Goal: Book appointment/travel/reservation

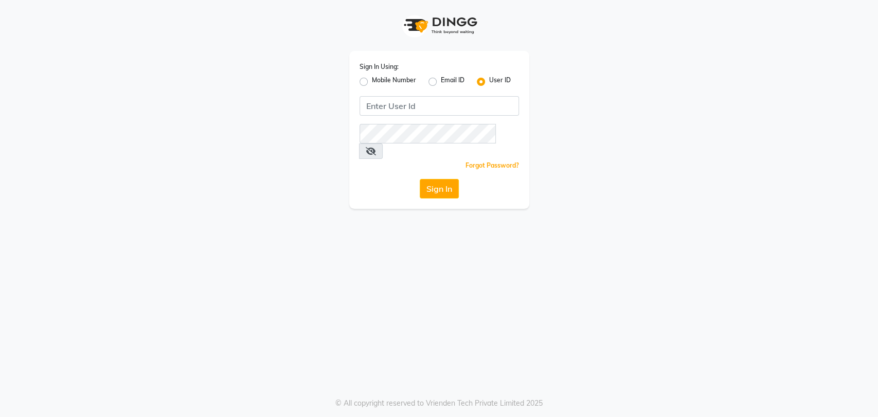
click at [372, 82] on label "Mobile Number" at bounding box center [394, 82] width 44 height 12
click at [372, 82] on input "Mobile Number" at bounding box center [375, 79] width 7 height 7
radio input "true"
radio input "false"
click at [408, 107] on input "Username" at bounding box center [456, 106] width 125 height 20
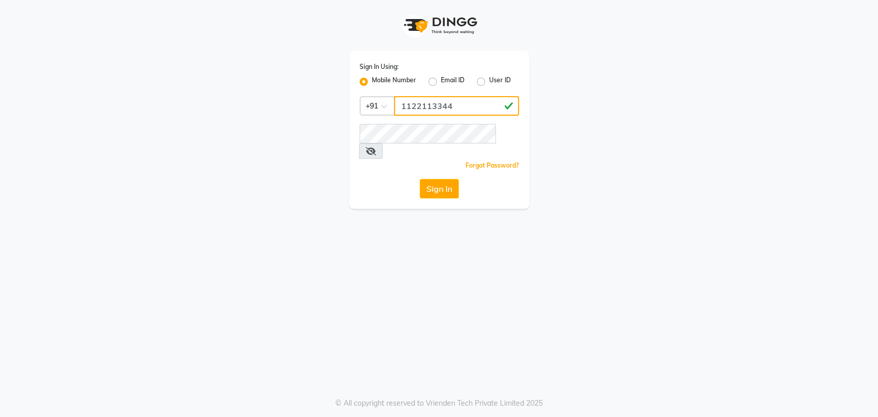
type input "1122113344"
click at [613, 89] on div "Sign In Using: Mobile Number Email ID User ID Country Code × [PHONE_NUMBER] Rem…" at bounding box center [439, 104] width 586 height 209
click at [430, 179] on button "Sign In" at bounding box center [439, 189] width 39 height 20
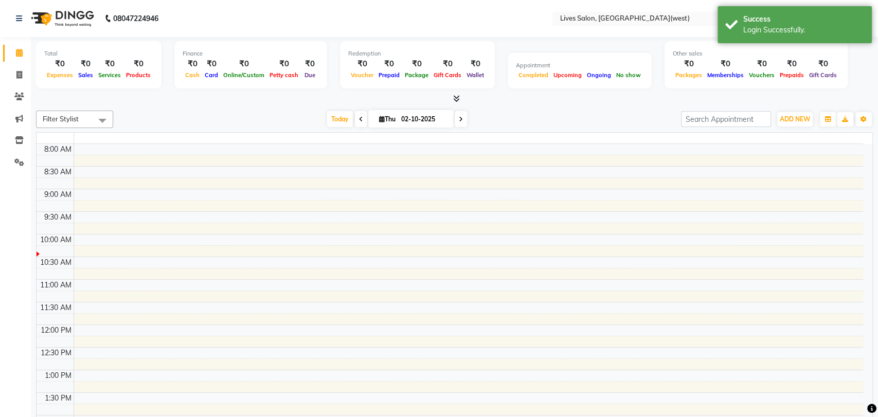
select select "en"
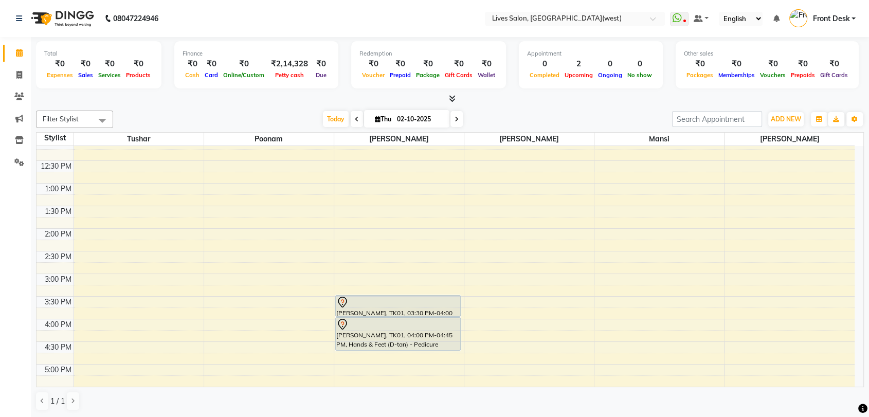
scroll to position [85, 0]
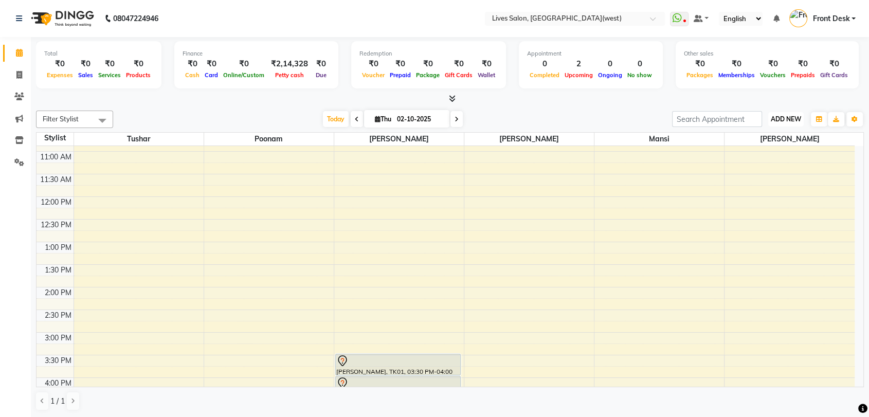
click at [779, 119] on span "ADD NEW" at bounding box center [786, 119] width 30 height 8
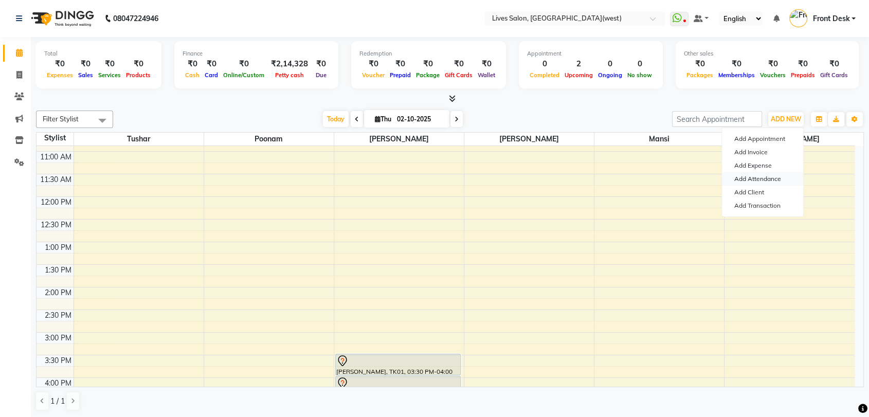
click at [752, 180] on link "Add Attendance" at bounding box center [762, 178] width 81 height 13
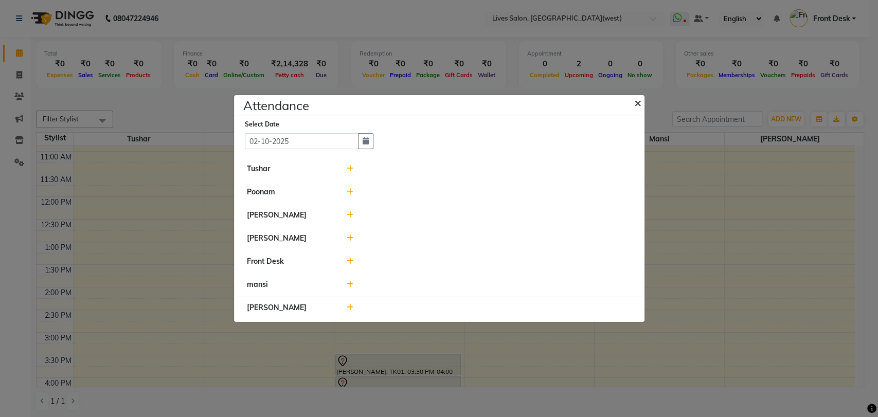
click at [636, 104] on span "×" at bounding box center [637, 102] width 7 height 15
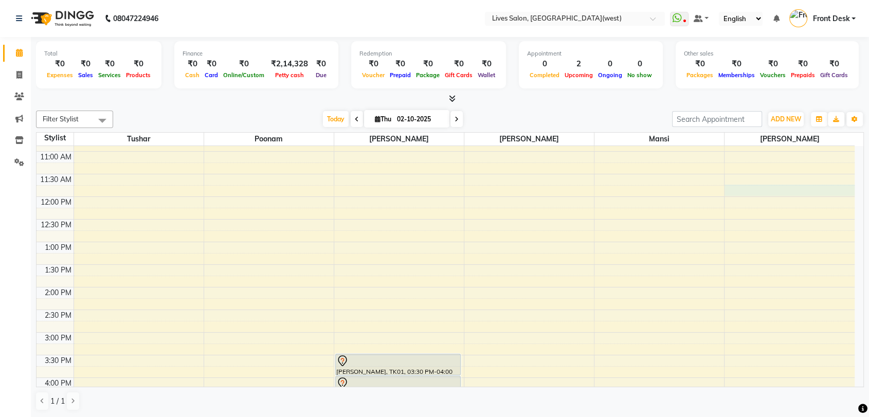
click at [749, 190] on div "9:00 AM 9:30 AM 10:00 AM 10:30 AM 11:00 AM 11:30 AM 12:00 PM 12:30 PM 1:00 PM 1…" at bounding box center [446, 377] width 818 height 633
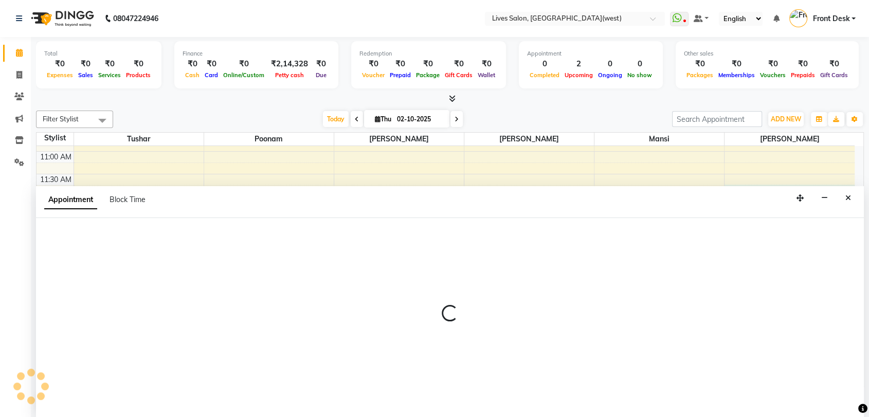
scroll to position [1, 0]
select select "92753"
select select "tentative"
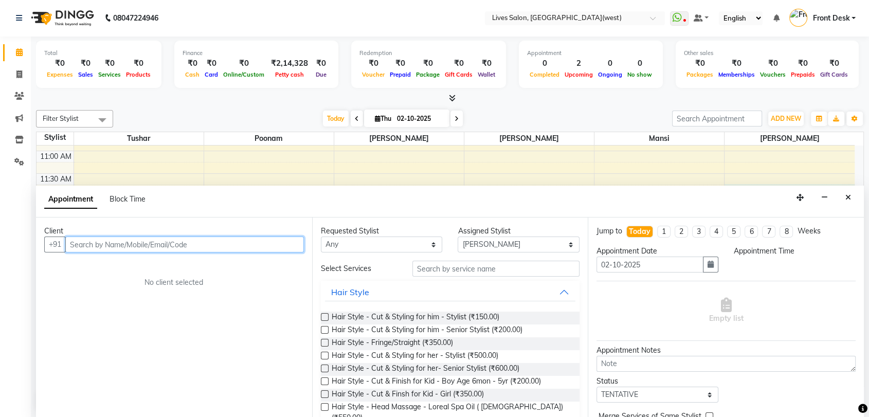
select select "705"
click at [86, 246] on input "text" at bounding box center [184, 245] width 239 height 16
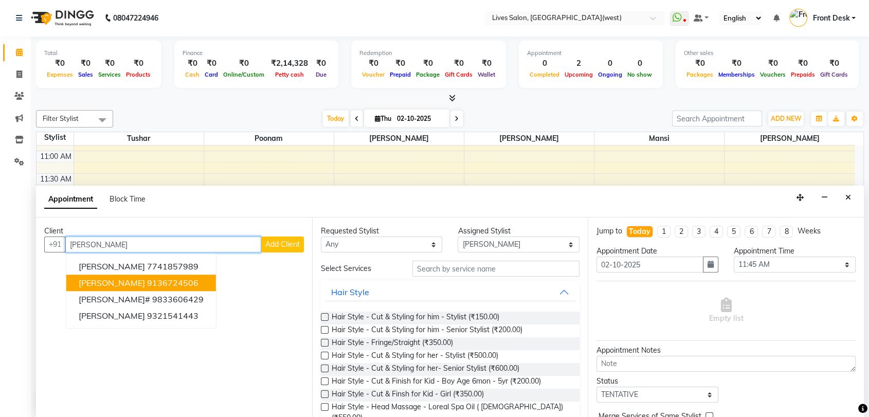
click at [115, 281] on span "[PERSON_NAME]" at bounding box center [112, 283] width 66 height 10
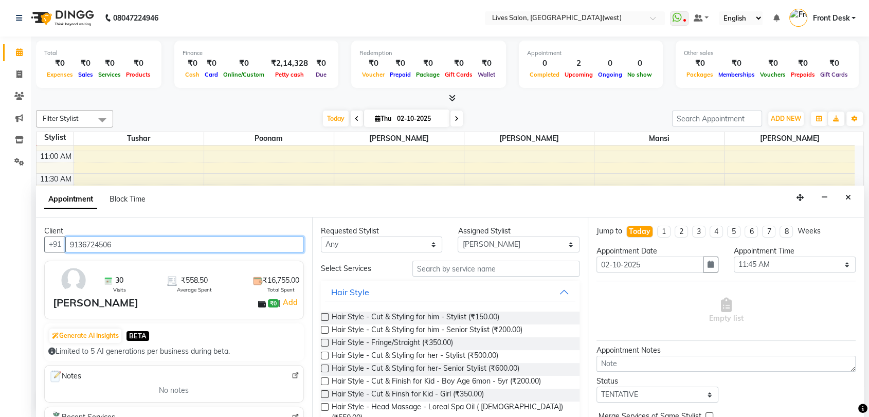
type input "9136724506"
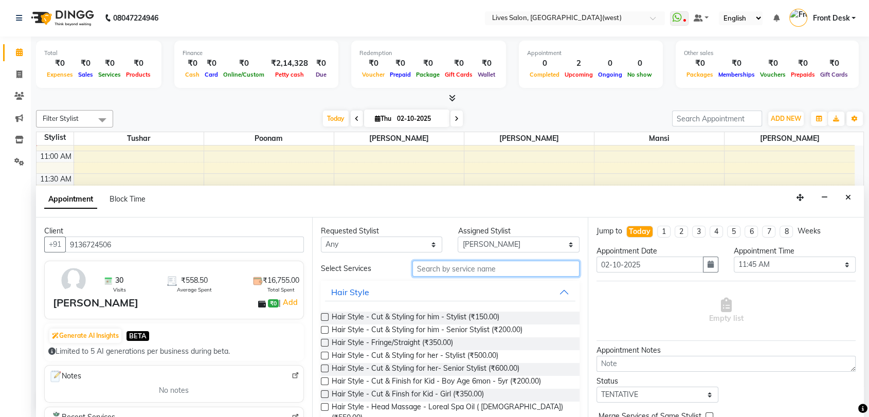
click at [426, 271] on input "text" at bounding box center [496, 269] width 168 height 16
click at [325, 330] on label at bounding box center [325, 330] width 8 height 8
click at [325, 330] on input "checkbox" at bounding box center [324, 331] width 7 height 7
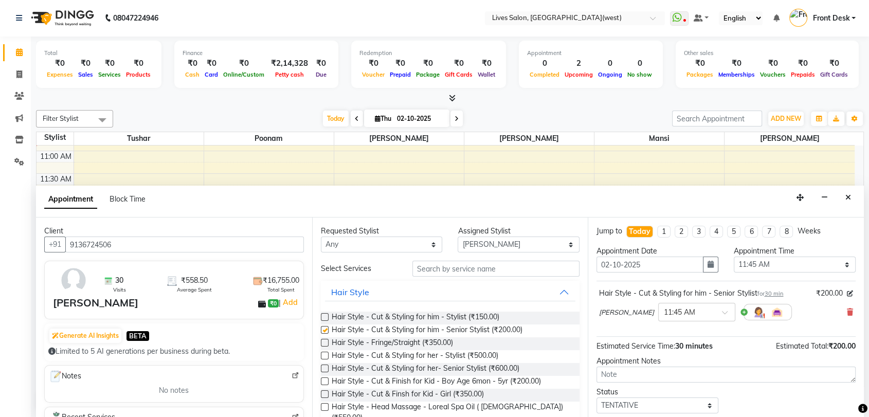
checkbox input "false"
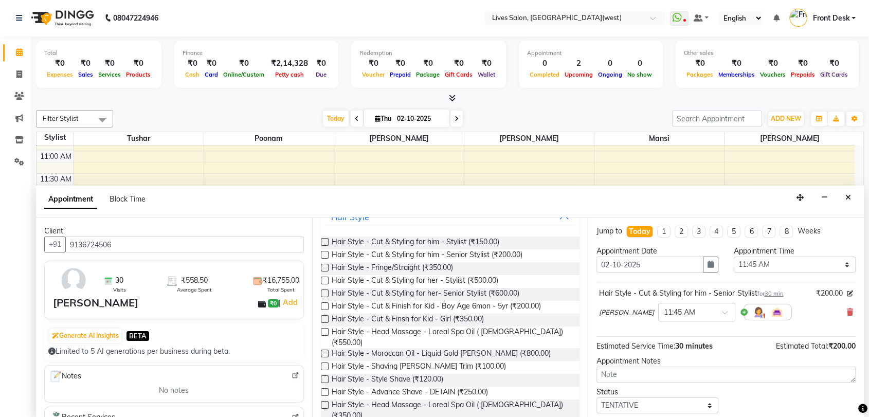
scroll to position [99, 0]
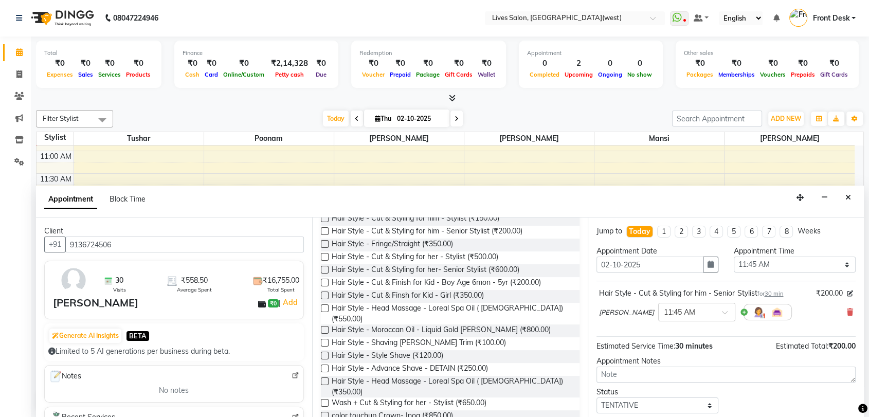
click at [325, 352] on label at bounding box center [325, 356] width 8 height 8
click at [325, 353] on input "checkbox" at bounding box center [324, 356] width 7 height 7
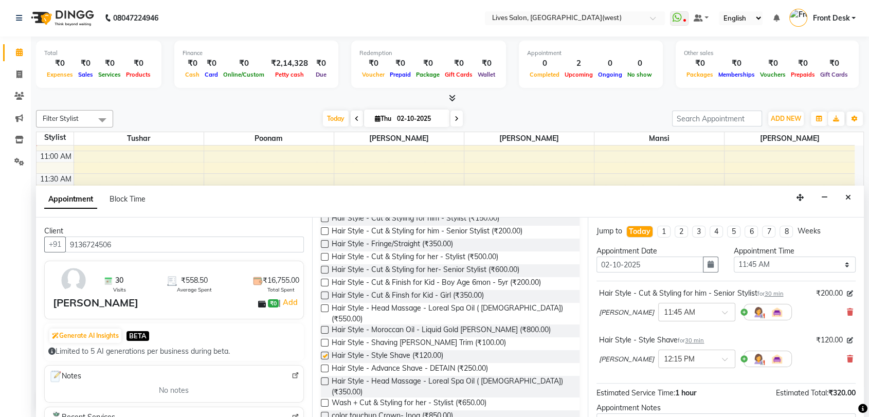
checkbox input "false"
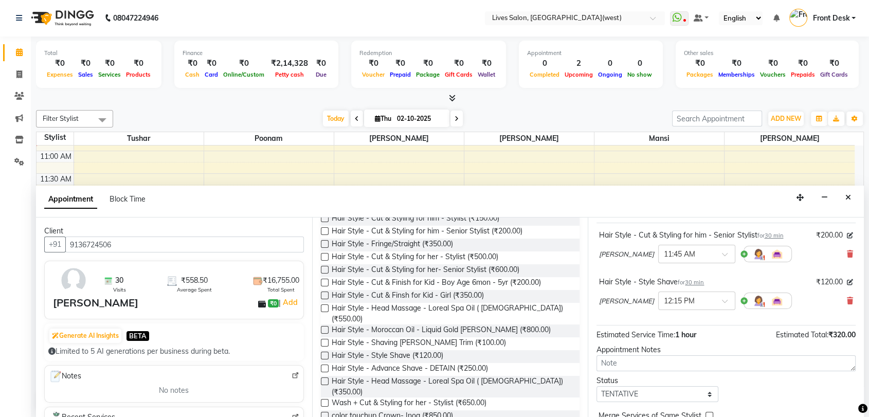
scroll to position [107, 0]
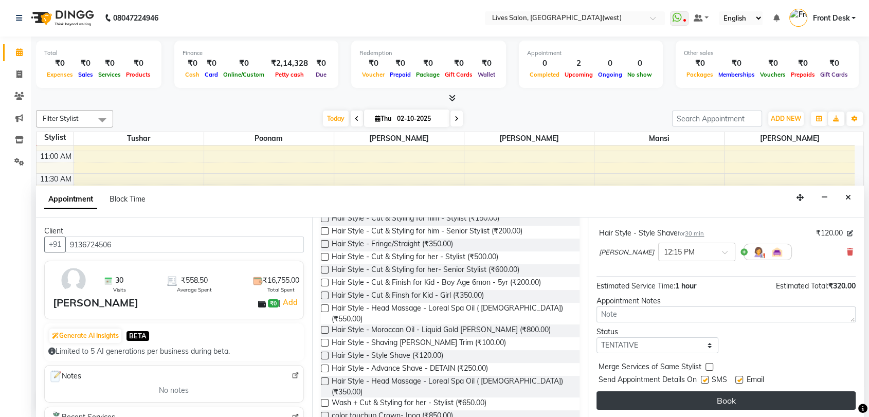
click at [735, 394] on button "Book" at bounding box center [726, 400] width 259 height 19
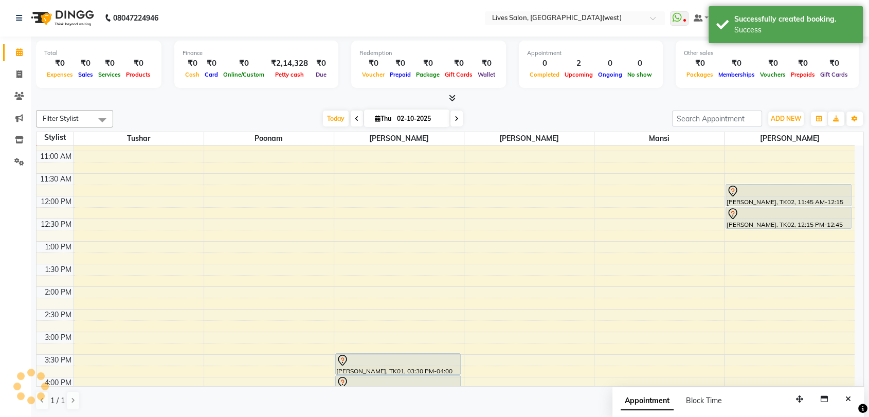
scroll to position [0, 0]
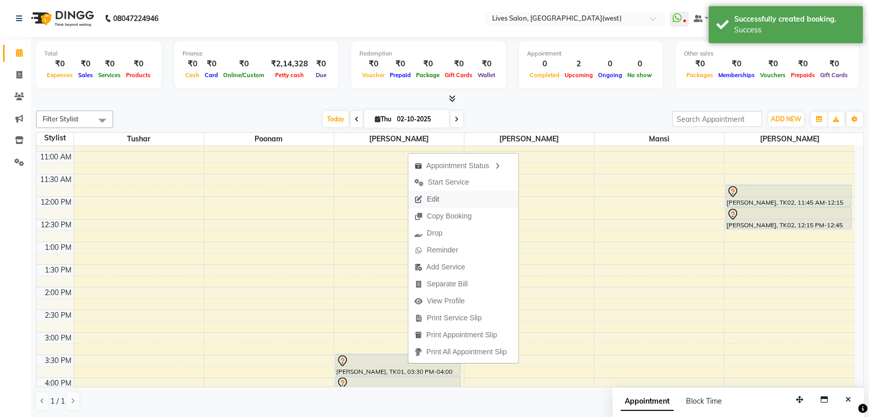
click at [433, 197] on span "Edit" at bounding box center [433, 199] width 12 height 11
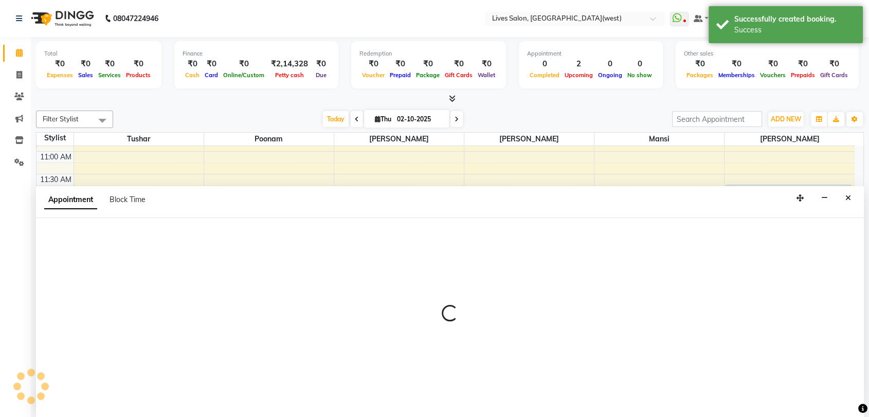
select select "tentative"
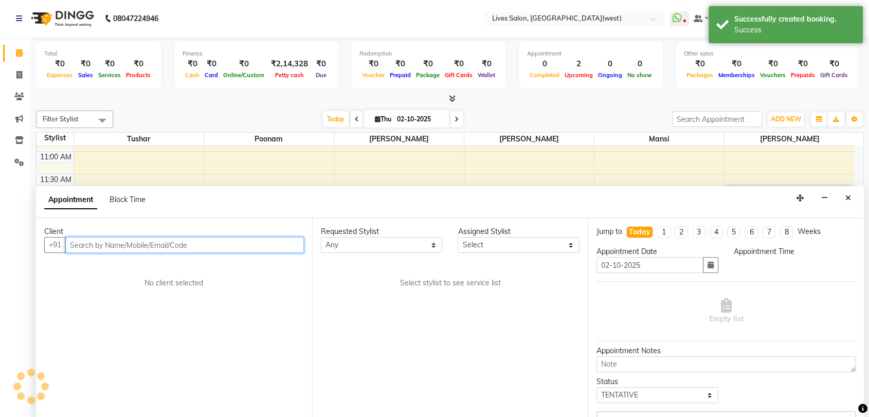
select select "930"
select select "24006"
select select "1875"
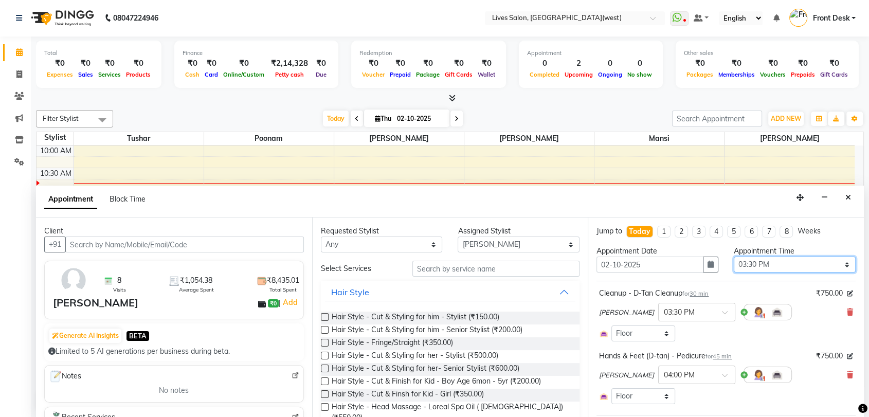
click at [772, 262] on select "Select 10:00 AM 10:15 AM 10:30 AM 10:45 AM 11:00 AM 11:15 AM 11:30 AM 11:45 AM …" at bounding box center [795, 265] width 122 height 16
select select "1020"
click at [734, 257] on select "Select 10:00 AM 10:15 AM 10:30 AM 10:45 AM 11:00 AM 11:15 AM 11:30 AM 11:45 AM …" at bounding box center [795, 265] width 122 height 16
click at [847, 309] on icon at bounding box center [850, 312] width 6 height 7
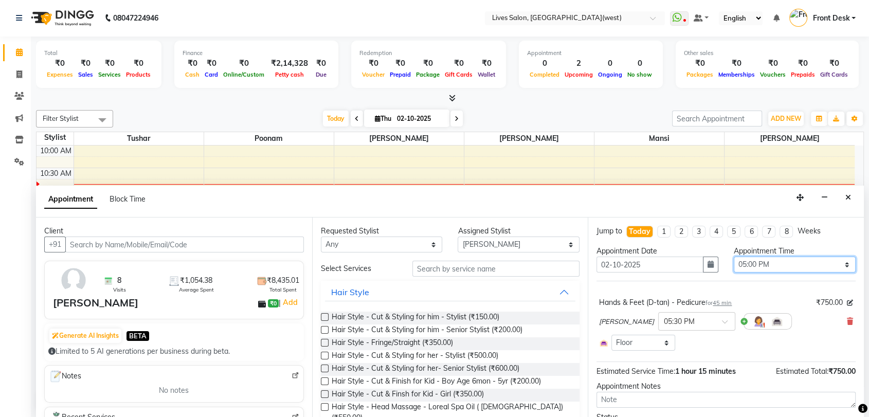
click at [757, 258] on select "Select 10:00 AM 10:15 AM 10:30 AM 10:45 AM 11:00 AM 11:15 AM 11:30 AM 11:45 AM …" at bounding box center [795, 265] width 122 height 16
click at [734, 257] on select "Select 10:00 AM 10:15 AM 10:30 AM 10:45 AM 11:00 AM 11:15 AM 11:30 AM 11:45 AM …" at bounding box center [795, 265] width 122 height 16
click at [722, 320] on span at bounding box center [728, 324] width 13 height 11
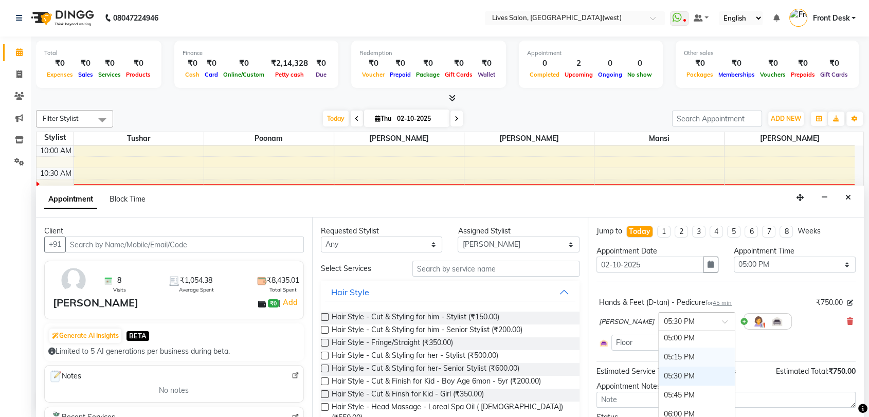
scroll to position [525, 0]
click at [688, 347] on div "05:00 PM" at bounding box center [697, 347] width 76 height 19
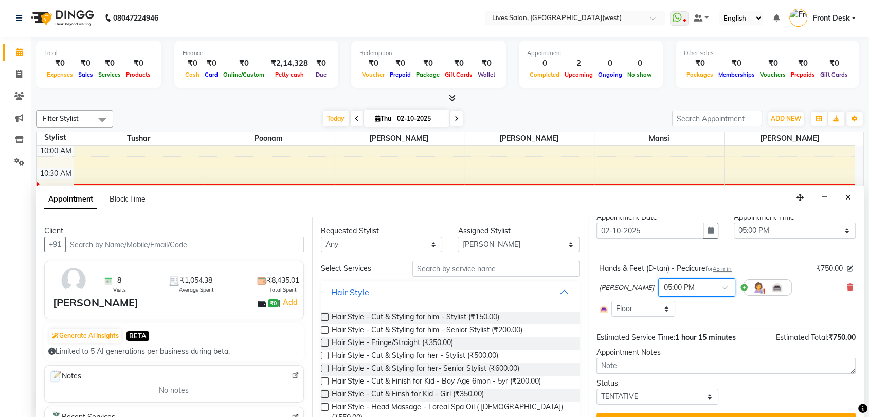
scroll to position [44, 0]
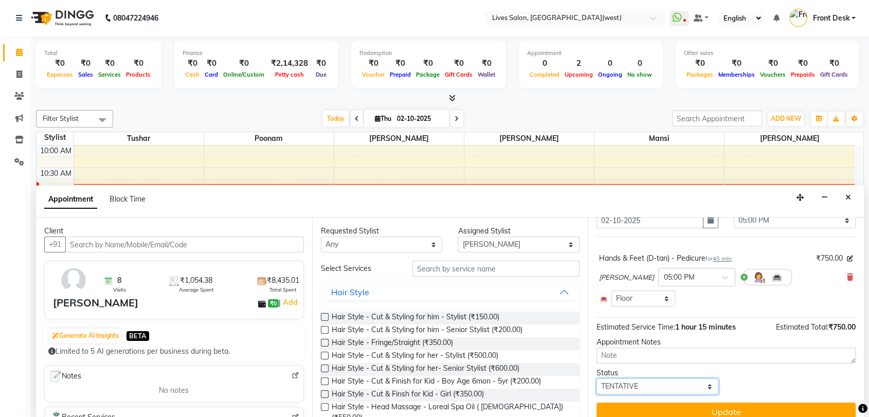
click at [622, 382] on select "Select TENTATIVE CONFIRM CHECK-IN UPCOMING" at bounding box center [658, 387] width 122 height 16
select select "confirm booking"
click at [597, 379] on select "Select TENTATIVE CONFIRM CHECK-IN UPCOMING" at bounding box center [658, 387] width 122 height 16
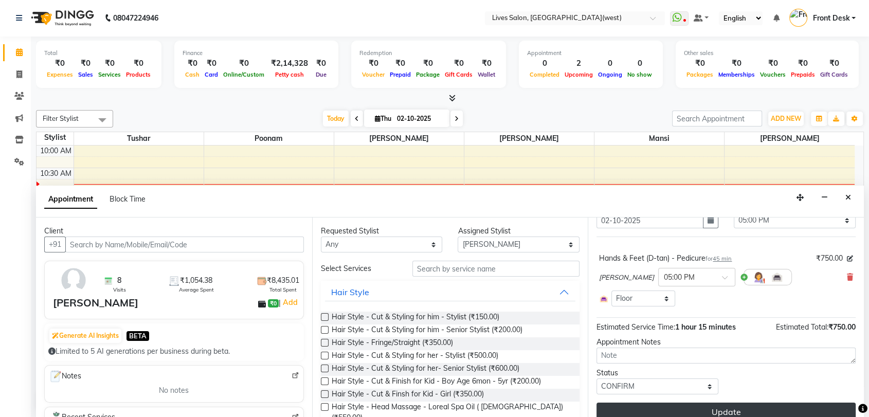
click at [735, 407] on button "Update" at bounding box center [726, 412] width 259 height 19
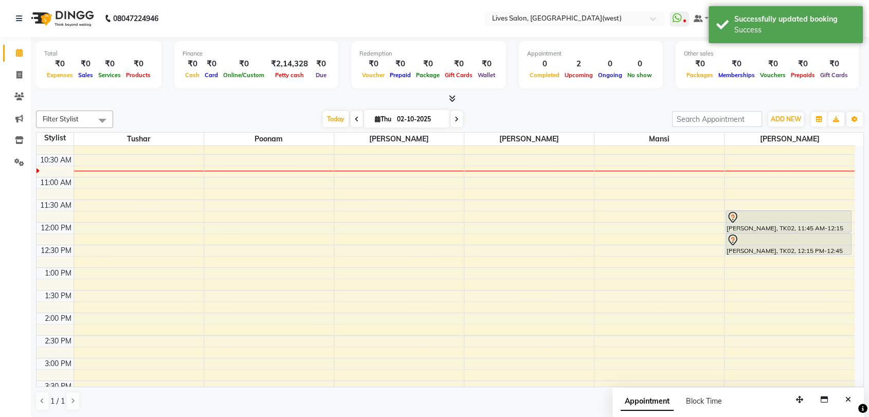
scroll to position [61, 0]
